Goal: Use online tool/utility: Utilize a website feature to perform a specific function

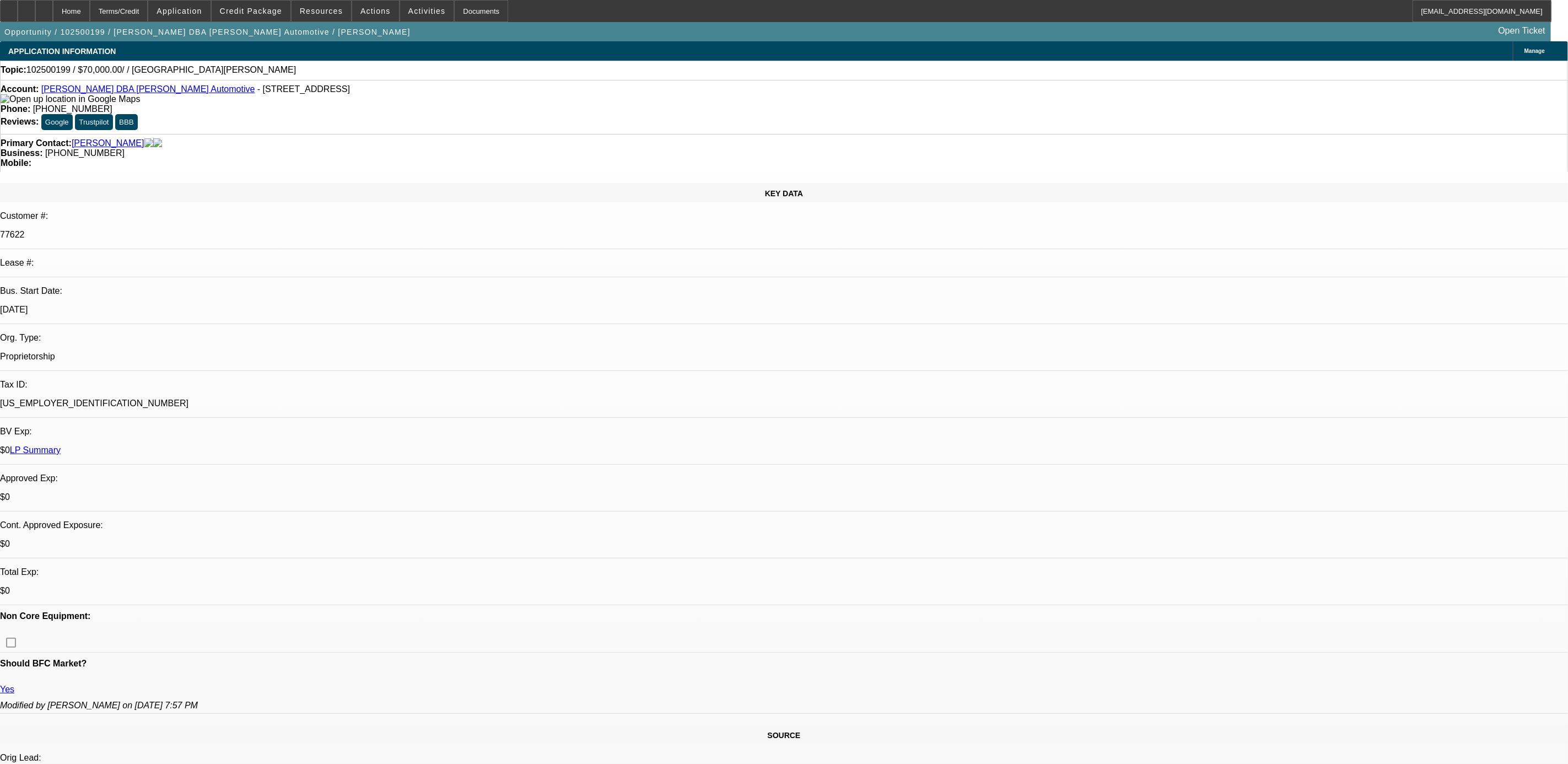
select select "0"
select select "2"
select select "0.1"
select select "4"
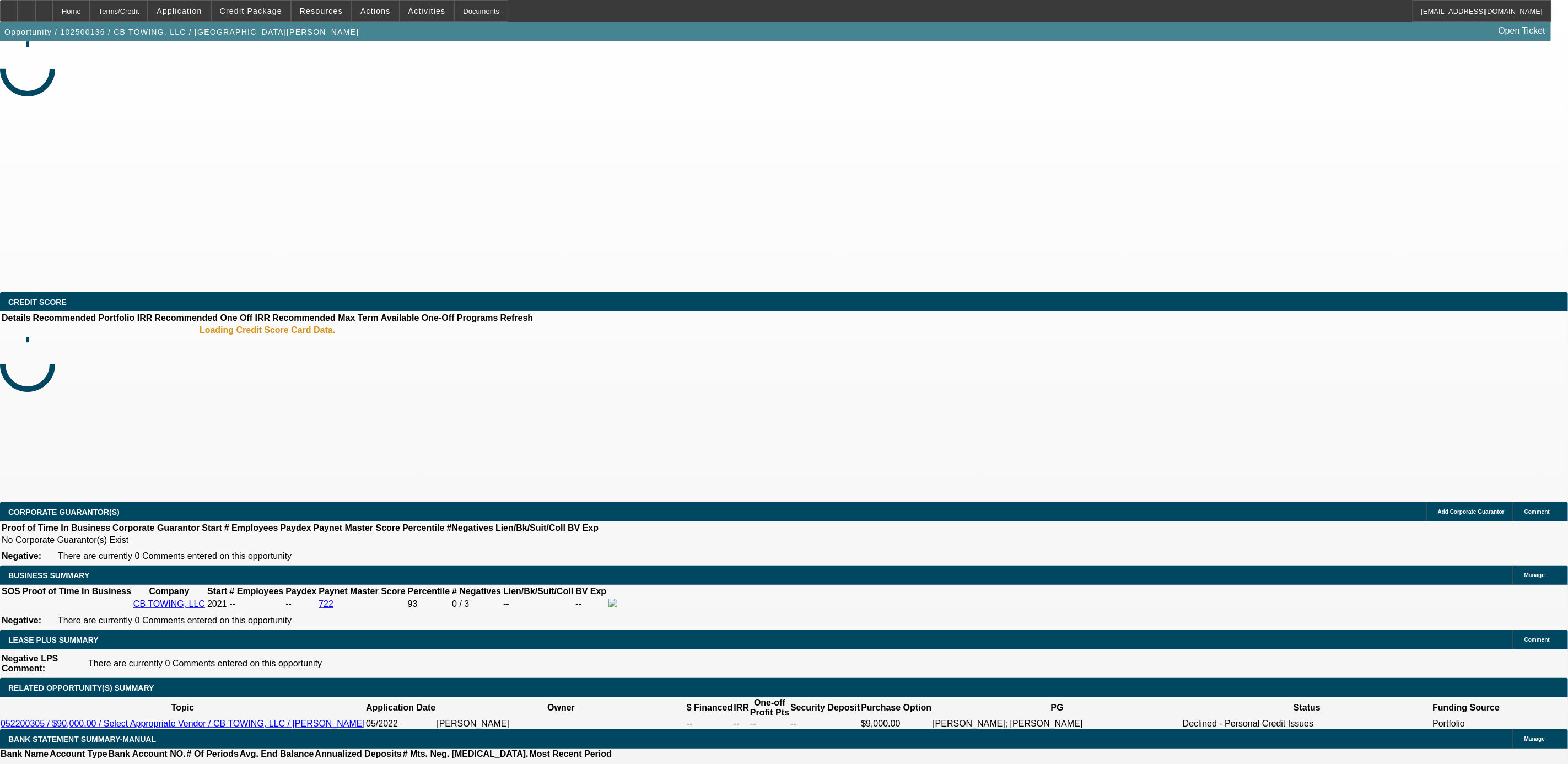
select select "0"
select select "6"
